Goal: Transaction & Acquisition: Book appointment/travel/reservation

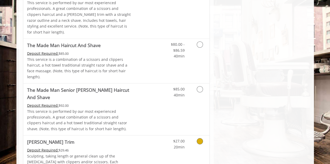
click at [201, 136] on link "Grooming services" at bounding box center [198, 143] width 13 height 14
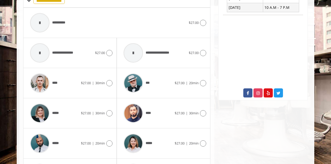
scroll to position [288, 0]
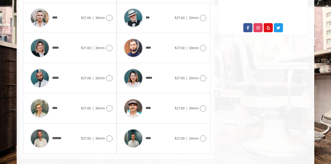
click at [113, 72] on div "***** $27.00 | 20min" at bounding box center [69, 78] width 93 height 30
click at [109, 75] on icon at bounding box center [109, 78] width 6 height 6
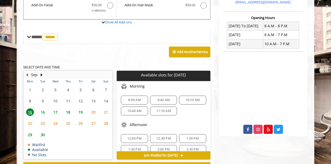
scroll to position [187, 0]
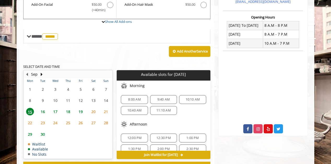
click at [132, 98] on span "8:00 AM" at bounding box center [134, 100] width 12 height 4
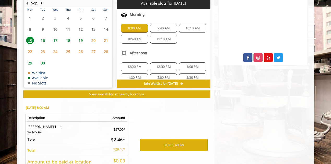
scroll to position [294, 0]
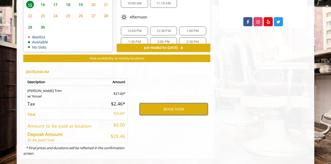
click at [155, 103] on button "BOOK NOW" at bounding box center [173, 109] width 68 height 12
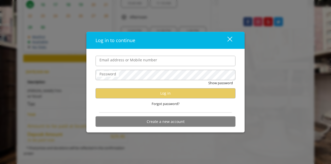
click at [148, 59] on input "Email address or Mobile number" at bounding box center [165, 61] width 140 height 10
type input "**********"
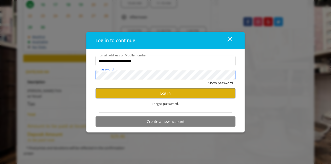
click at [208, 80] on button "Show password" at bounding box center [220, 82] width 25 height 5
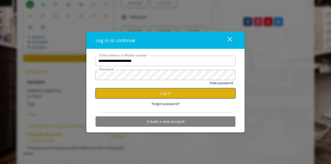
click at [151, 92] on button "Log in" at bounding box center [165, 93] width 140 height 10
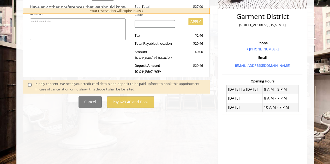
scroll to position [123, 0]
click at [94, 87] on div "Kindly consent: We need your credit card details and deposit to be paid upfront…" at bounding box center [119, 86] width 169 height 11
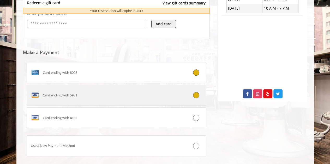
click at [157, 93] on div "Card ending with 5931" at bounding box center [101, 95] width 149 height 8
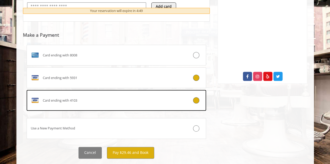
scroll to position [251, 0]
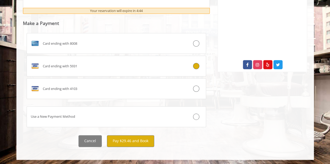
click at [191, 141] on div "Cancel Pay $29.46 and Book" at bounding box center [116, 142] width 195 height 12
click at [147, 143] on button "Pay $29.46 and Book" at bounding box center [130, 142] width 47 height 12
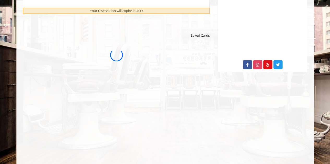
scroll to position [0, 0]
